Goal: Transaction & Acquisition: Purchase product/service

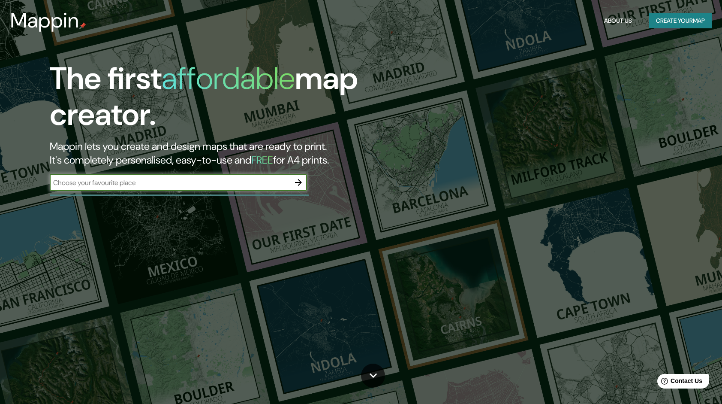
click at [260, 185] on input "text" at bounding box center [170, 183] width 240 height 10
type input "[PERSON_NAME] de queretaro"
click at [302, 182] on icon "button" at bounding box center [298, 182] width 7 height 7
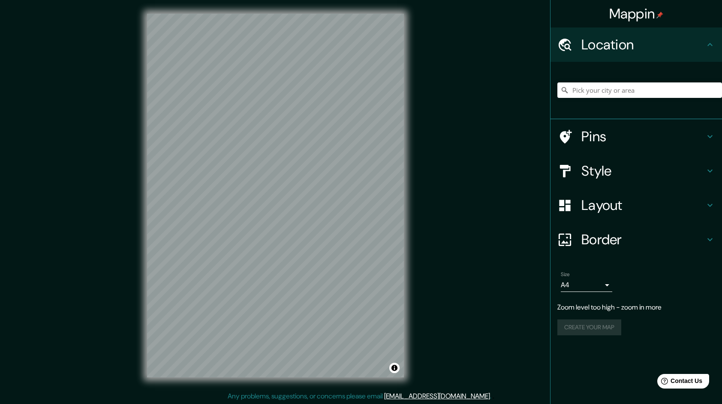
click at [513, 275] on div "Mappin Location Pins Style Layout Border Choose a border. Hint : you can make l…" at bounding box center [361, 202] width 722 height 404
click at [408, 211] on div "© Mapbox © OpenStreetMap Improve this map" at bounding box center [275, 195] width 284 height 391
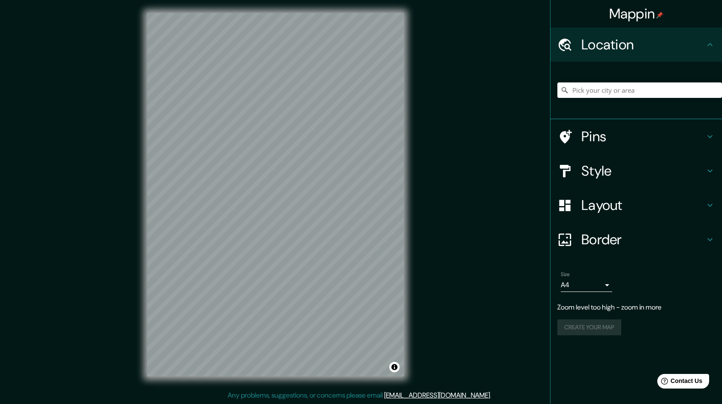
click at [471, 0] on html "Mappin Location Pins Style Layout Border Choose a border. Hint : you can make l…" at bounding box center [361, 201] width 722 height 404
click at [583, 148] on div "Pins" at bounding box center [637, 136] width 172 height 34
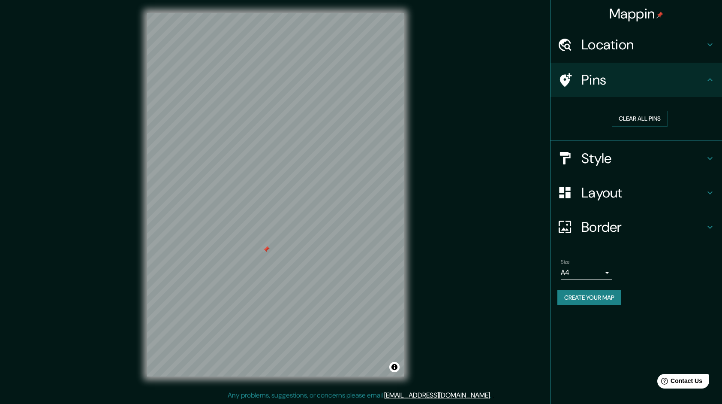
click at [588, 86] on h4 "Pins" at bounding box center [644, 79] width 124 height 17
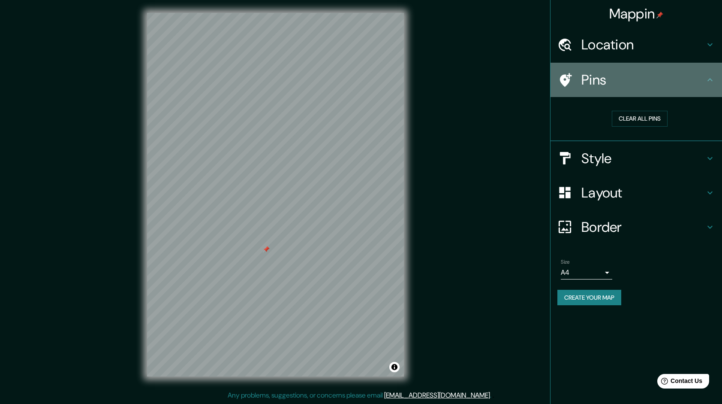
click at [560, 78] on icon at bounding box center [566, 80] width 12 height 14
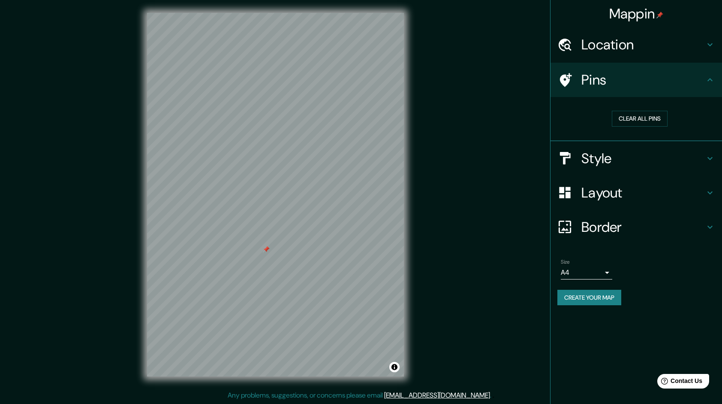
click at [711, 80] on icon at bounding box center [710, 79] width 5 height 3
click at [644, 121] on button "Clear all pins" at bounding box center [640, 119] width 56 height 16
click at [603, 166] on h4 "Style" at bounding box center [644, 158] width 124 height 17
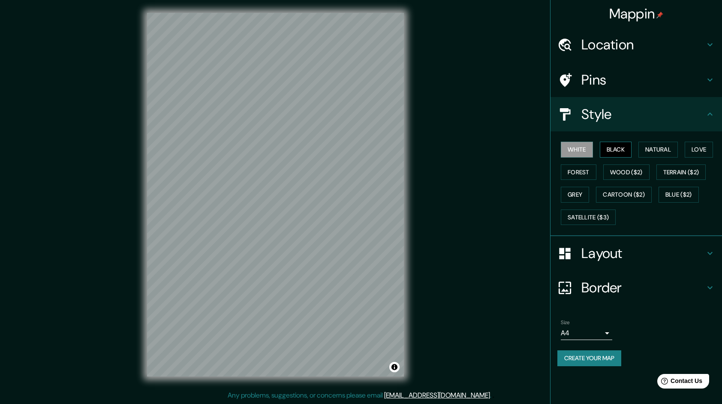
click at [620, 149] on button "Black" at bounding box center [616, 150] width 32 height 16
click at [652, 148] on button "Natural" at bounding box center [658, 150] width 39 height 16
click at [700, 154] on button "Love" at bounding box center [699, 150] width 28 height 16
click at [690, 168] on button "Terrain ($2)" at bounding box center [682, 172] width 50 height 16
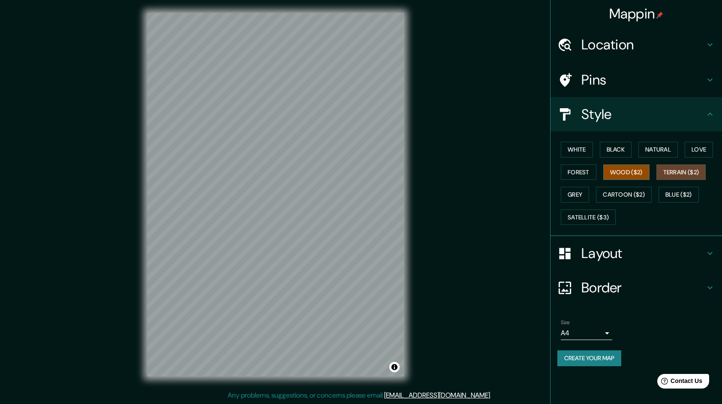
click at [643, 173] on button "Wood ($2)" at bounding box center [626, 172] width 46 height 16
click at [581, 175] on button "Forest" at bounding box center [579, 172] width 36 height 16
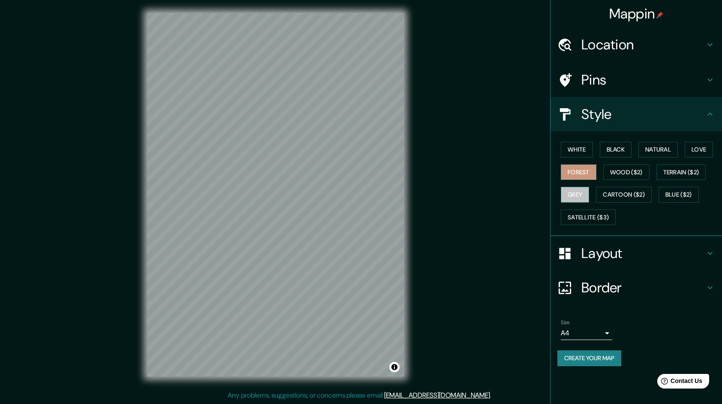
click at [577, 196] on button "Grey" at bounding box center [575, 195] width 28 height 16
click at [612, 201] on button "Cartoon ($2)" at bounding box center [624, 195] width 56 height 16
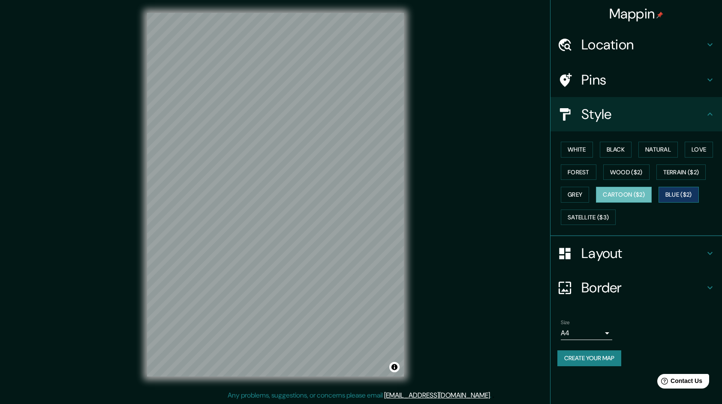
click at [670, 197] on button "Blue ($2)" at bounding box center [679, 195] width 40 height 16
click at [614, 246] on h4 "Layout" at bounding box center [644, 252] width 124 height 17
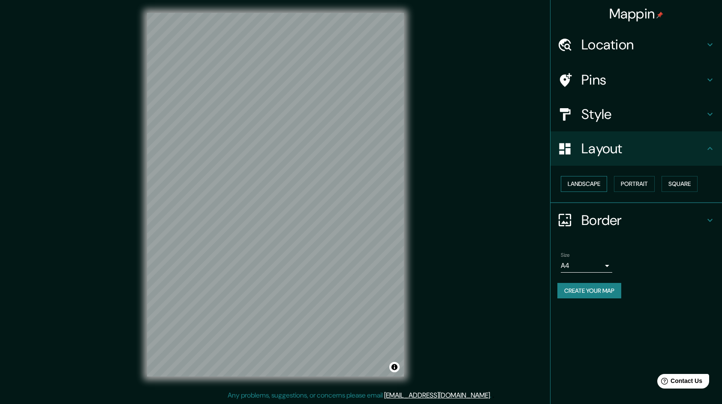
click at [598, 189] on button "Landscape" at bounding box center [584, 184] width 46 height 16
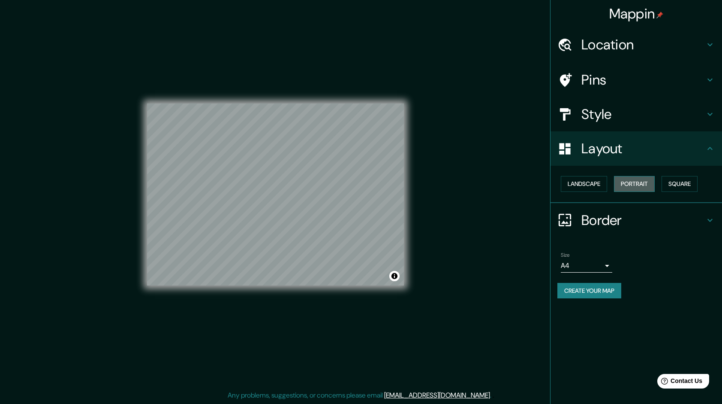
click at [629, 184] on button "Portrait" at bounding box center [634, 184] width 41 height 16
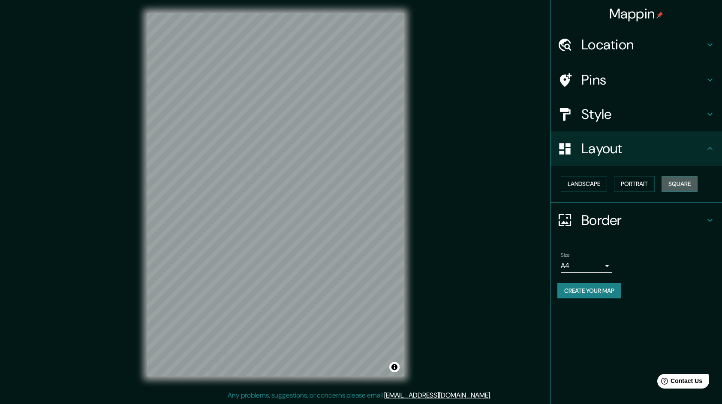
click at [686, 184] on button "Square" at bounding box center [680, 184] width 36 height 16
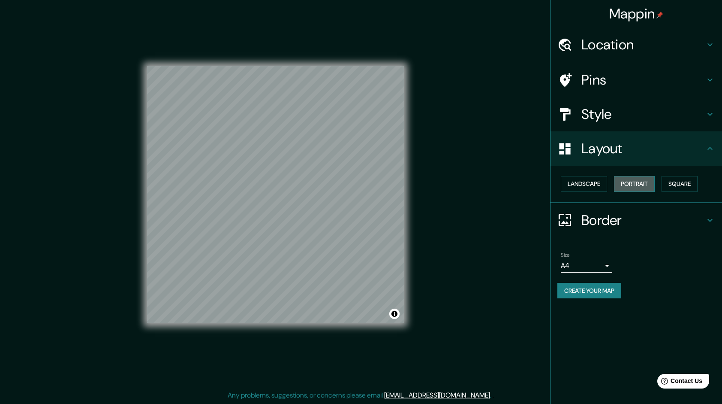
click at [646, 185] on button "Portrait" at bounding box center [634, 184] width 41 height 16
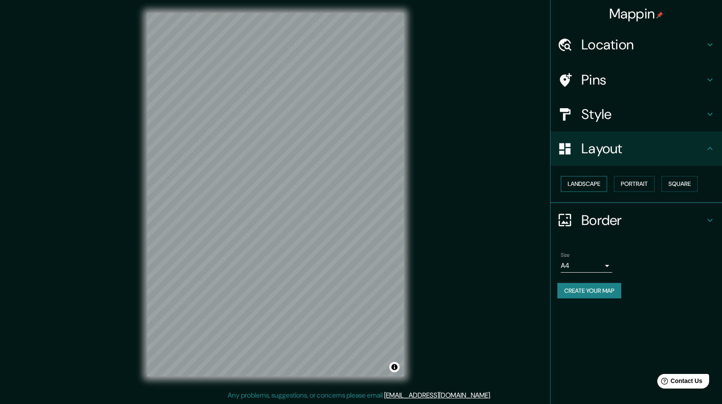
click at [598, 178] on button "Landscape" at bounding box center [584, 184] width 46 height 16
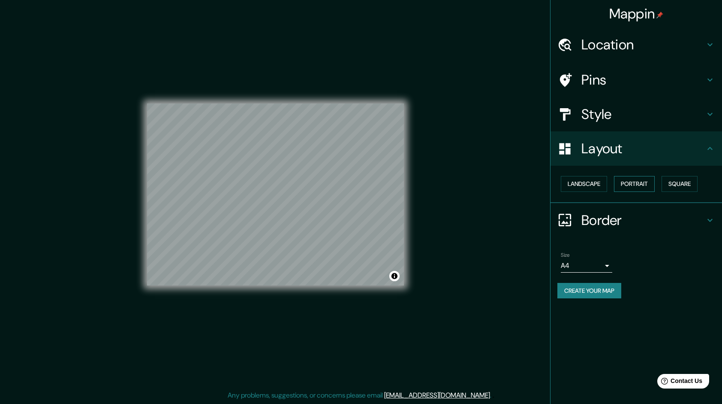
click at [645, 184] on button "Portrait" at bounding box center [634, 184] width 41 height 16
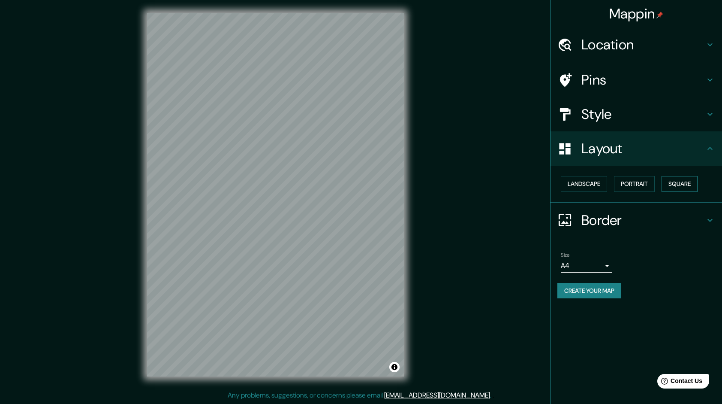
click at [679, 181] on button "Square" at bounding box center [680, 184] width 36 height 16
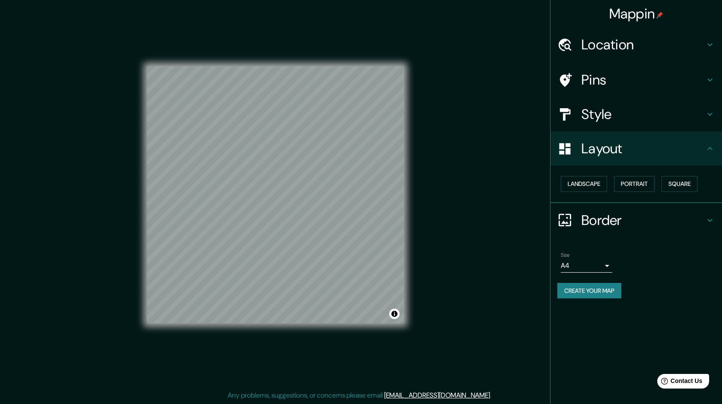
click at [607, 220] on h4 "Border" at bounding box center [644, 219] width 124 height 17
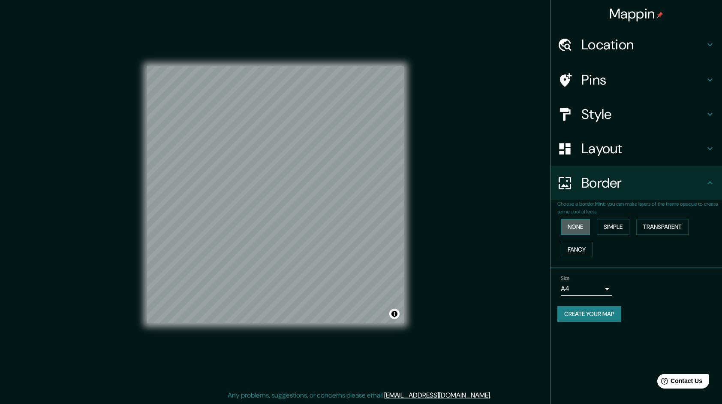
click at [586, 228] on button "None" at bounding box center [575, 227] width 29 height 16
click at [613, 225] on button "Simple" at bounding box center [613, 227] width 33 height 16
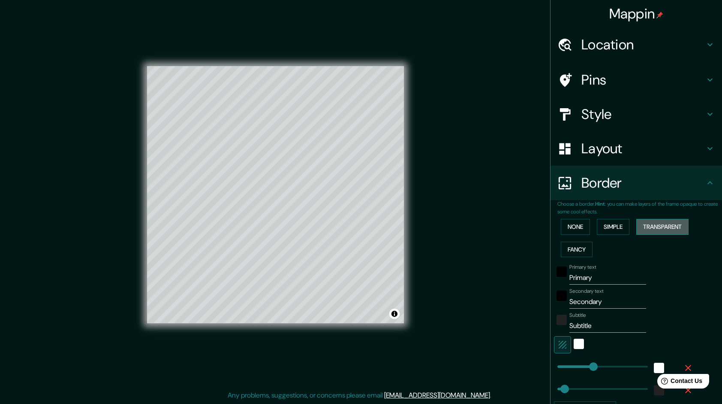
click at [647, 222] on button "Transparent" at bounding box center [663, 227] width 52 height 16
click at [573, 249] on button "Fancy" at bounding box center [577, 249] width 32 height 16
click at [570, 223] on button "None" at bounding box center [575, 227] width 29 height 16
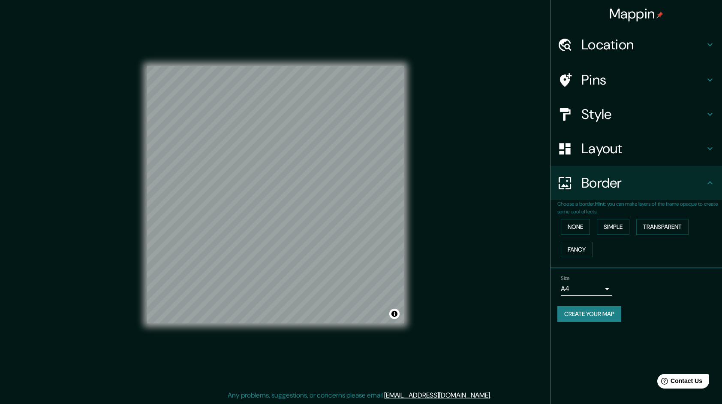
scroll to position [0, 0]
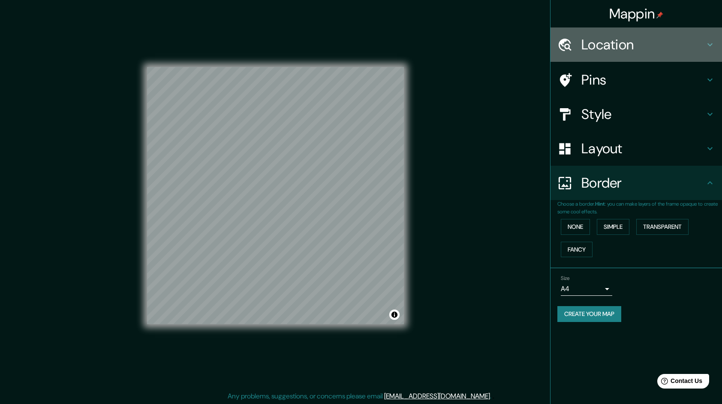
click at [647, 51] on h4 "Location" at bounding box center [644, 44] width 124 height 17
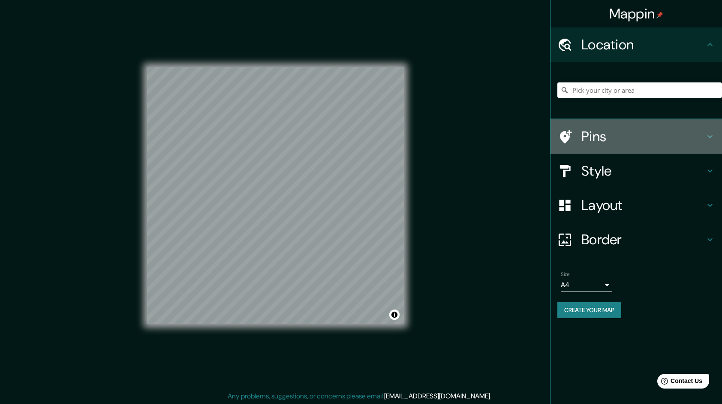
click at [603, 141] on h4 "Pins" at bounding box center [644, 136] width 124 height 17
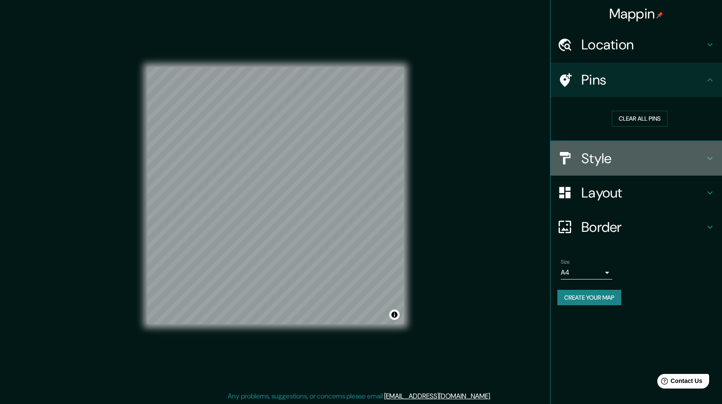
click at [594, 166] on h4 "Style" at bounding box center [644, 158] width 124 height 17
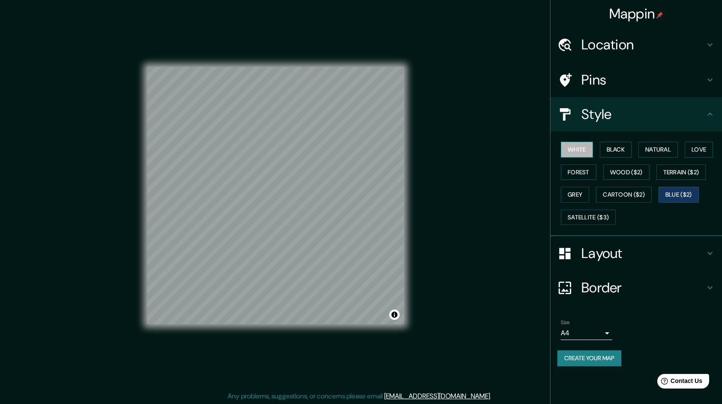
click at [579, 150] on button "White" at bounding box center [577, 150] width 32 height 16
click at [582, 192] on button "Grey" at bounding box center [575, 195] width 28 height 16
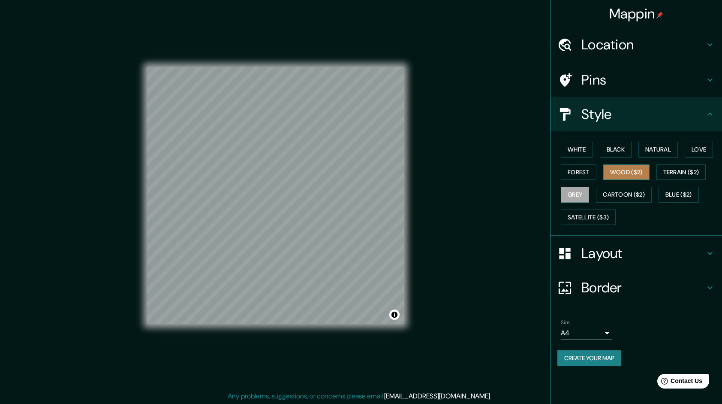
click at [610, 172] on button "Wood ($2)" at bounding box center [626, 172] width 46 height 16
click at [571, 178] on button "Forest" at bounding box center [579, 172] width 36 height 16
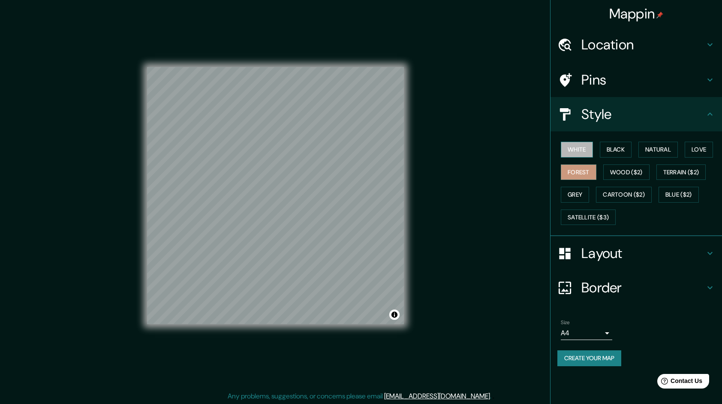
click at [577, 149] on button "White" at bounding box center [577, 150] width 32 height 16
click at [609, 150] on button "Black" at bounding box center [616, 150] width 32 height 16
click at [641, 151] on button "Natural" at bounding box center [658, 150] width 39 height 16
click at [589, 173] on button "Forest" at bounding box center [579, 172] width 36 height 16
click at [621, 173] on button "Wood ($2)" at bounding box center [626, 172] width 46 height 16
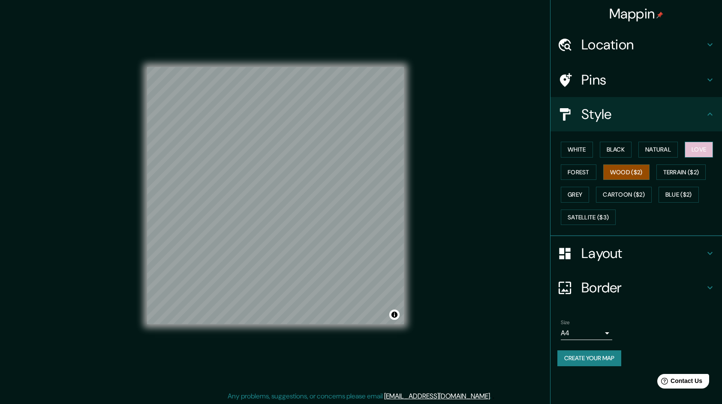
click at [697, 153] on button "Love" at bounding box center [699, 150] width 28 height 16
click at [684, 169] on button "Terrain ($2)" at bounding box center [682, 172] width 50 height 16
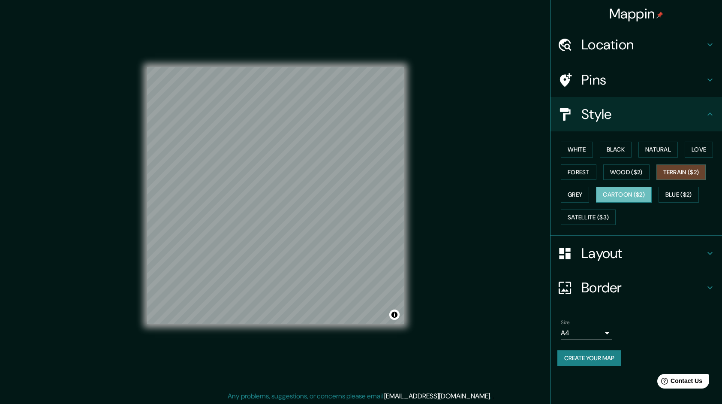
click at [648, 193] on button "Cartoon ($2)" at bounding box center [624, 195] width 56 height 16
click at [584, 171] on button "Forest" at bounding box center [579, 172] width 36 height 16
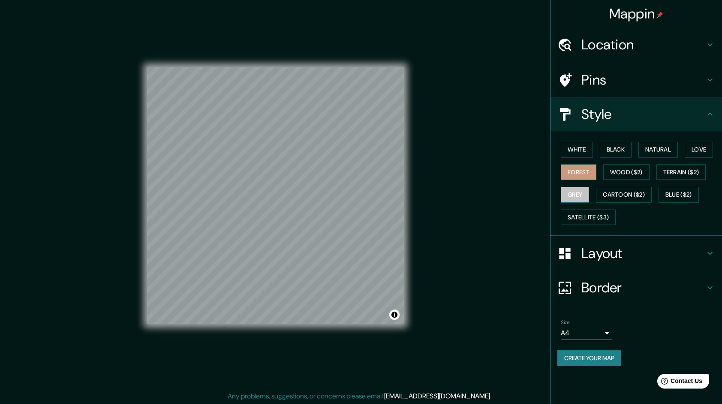
click at [582, 187] on button "Grey" at bounding box center [575, 195] width 28 height 16
click at [591, 340] on div "Size A4 single" at bounding box center [637, 329] width 158 height 27
click at [594, 336] on body "Mappin Location Pins Style White Black Natural Love Forest Wood ($2) Terrain ($…" at bounding box center [361, 202] width 722 height 404
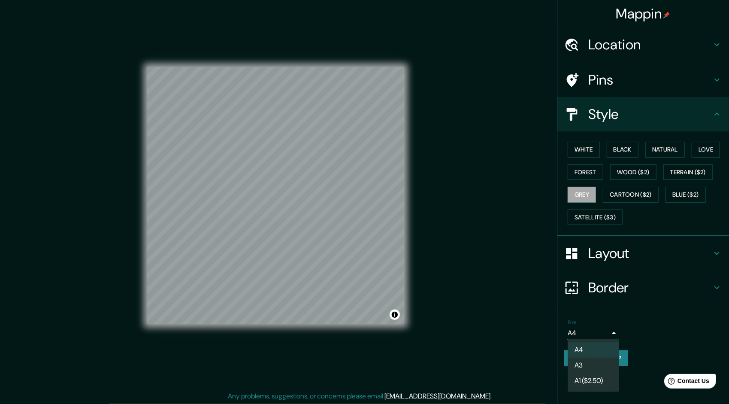
click at [583, 362] on li "A3" at bounding box center [592, 364] width 51 height 15
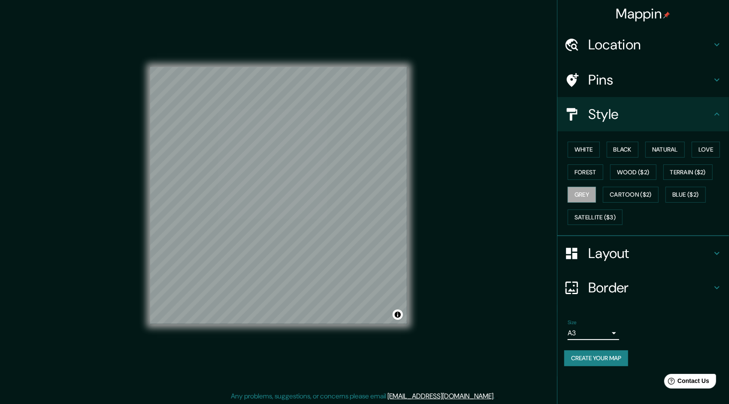
click at [604, 333] on body "Mappin Location Pins Style White Black Natural Love Forest Wood ($2) Terrain ($…" at bounding box center [364, 202] width 729 height 404
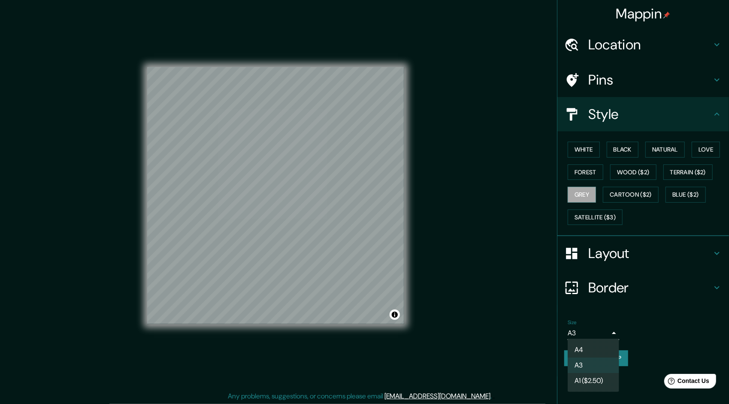
click at [588, 348] on li "A4" at bounding box center [592, 349] width 51 height 15
type input "single"
